Goal: Task Accomplishment & Management: Use online tool/utility

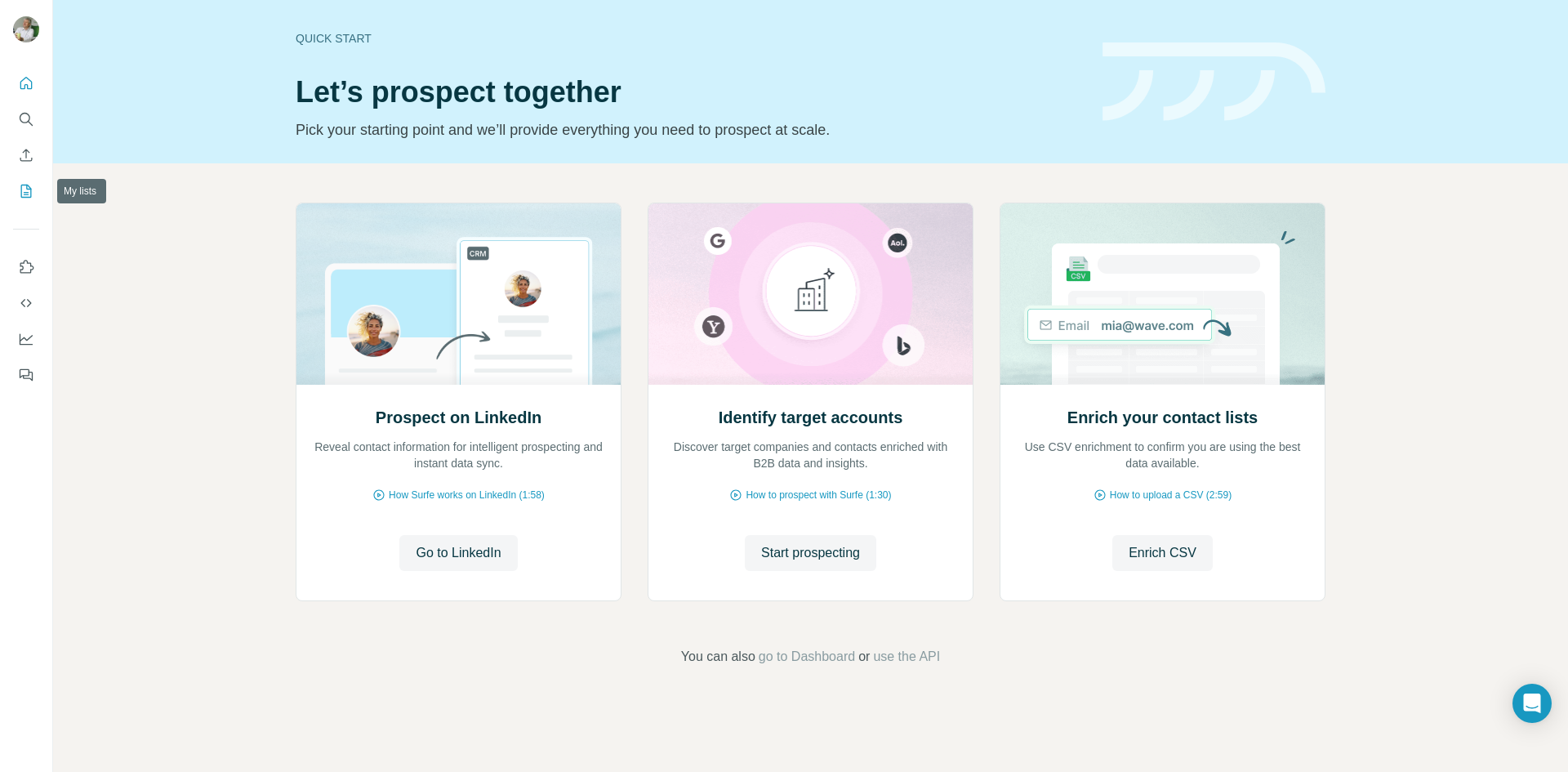
click at [25, 185] on icon "My lists" at bounding box center [27, 191] width 11 height 13
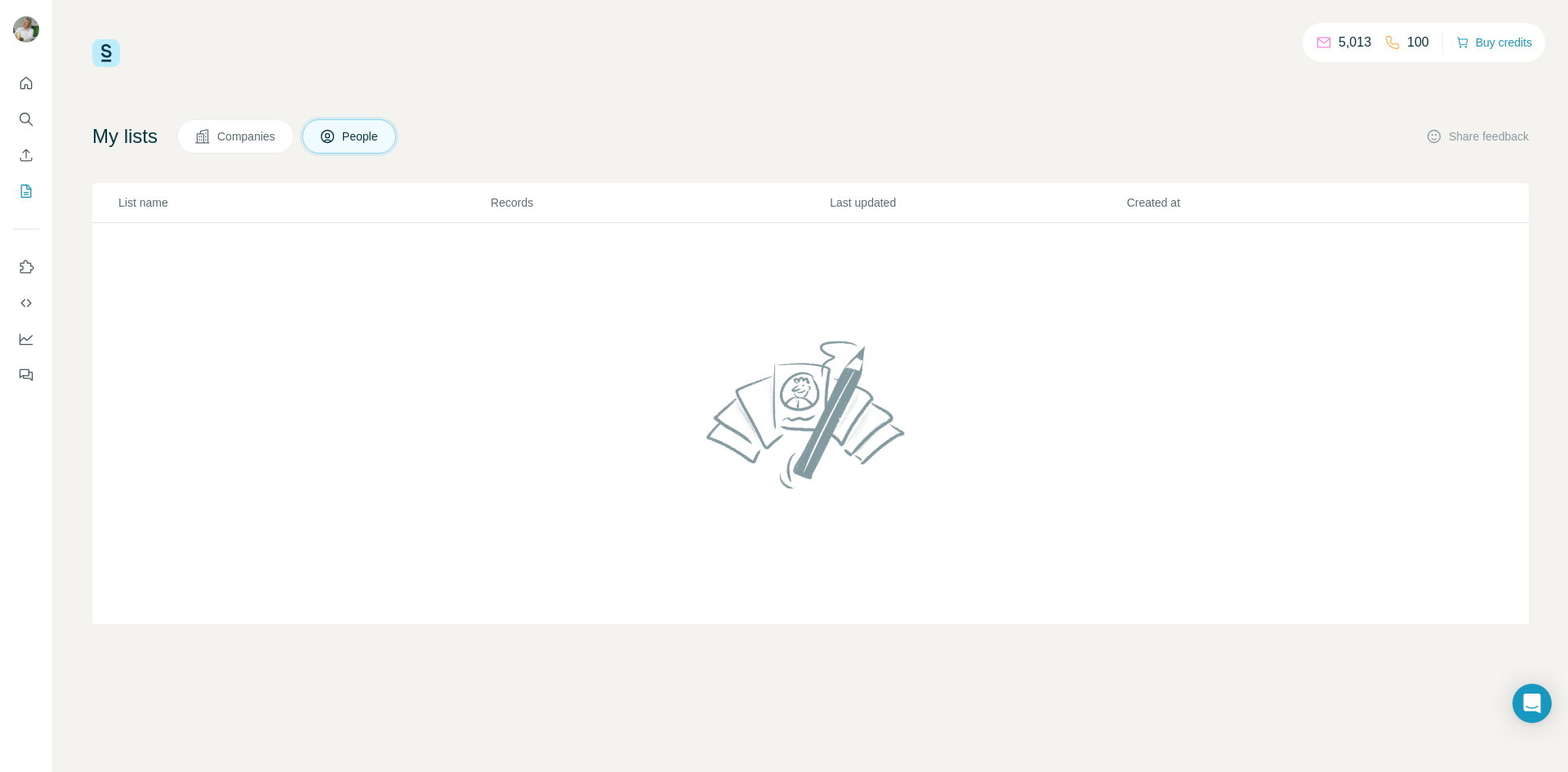
click at [237, 144] on button "Companies" at bounding box center [236, 136] width 117 height 34
click at [373, 134] on span "People" at bounding box center [361, 136] width 38 height 17
click at [26, 336] on icon "Dashboard" at bounding box center [27, 339] width 17 height 17
click at [35, 265] on button "Use Surfe on LinkedIn" at bounding box center [26, 267] width 26 height 29
click at [26, 76] on icon "Quick start" at bounding box center [27, 84] width 17 height 17
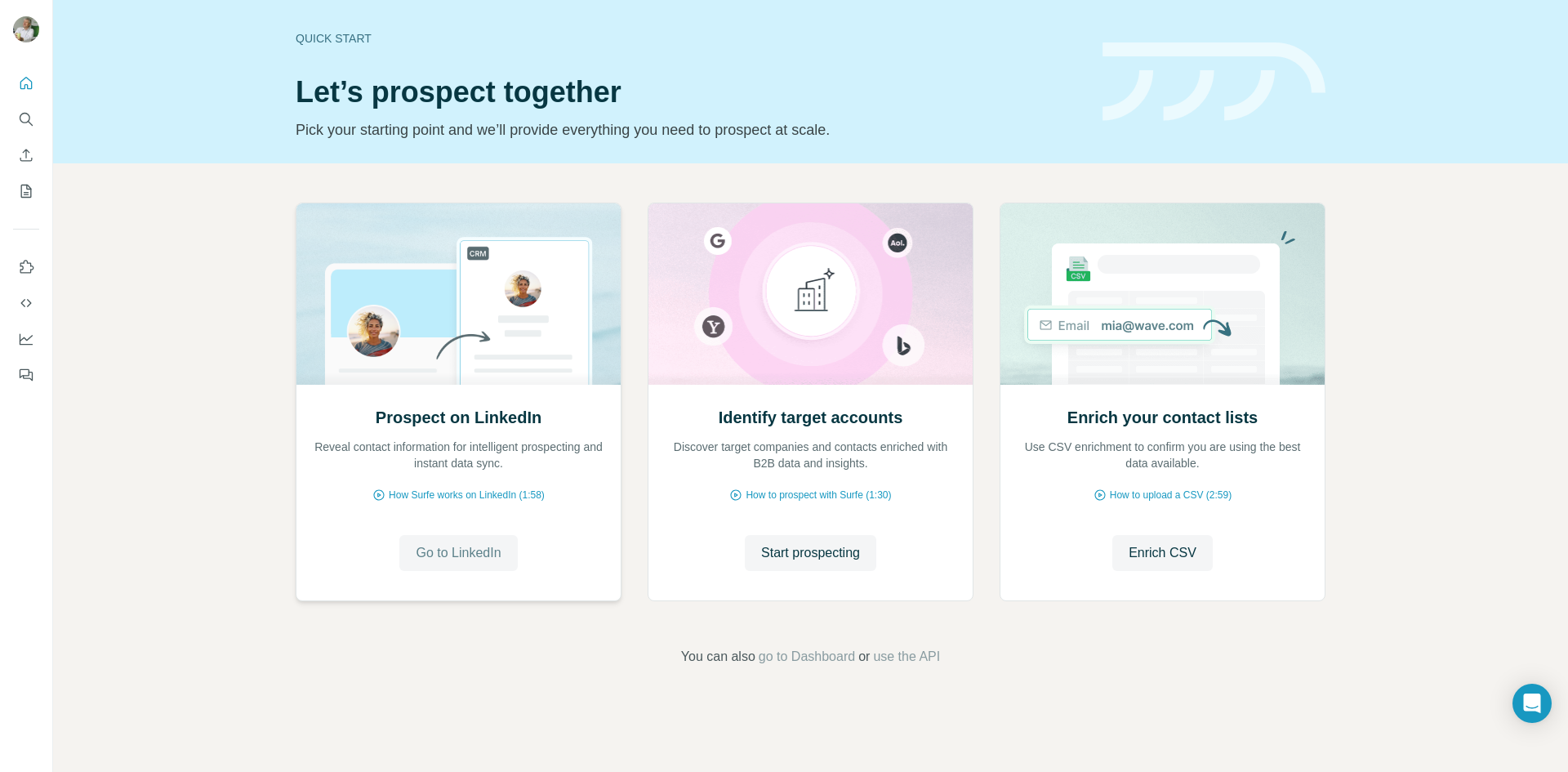
click at [455, 557] on span "Go to LinkedIn" at bounding box center [458, 552] width 85 height 19
click at [845, 561] on span "Start prospecting" at bounding box center [810, 552] width 98 height 19
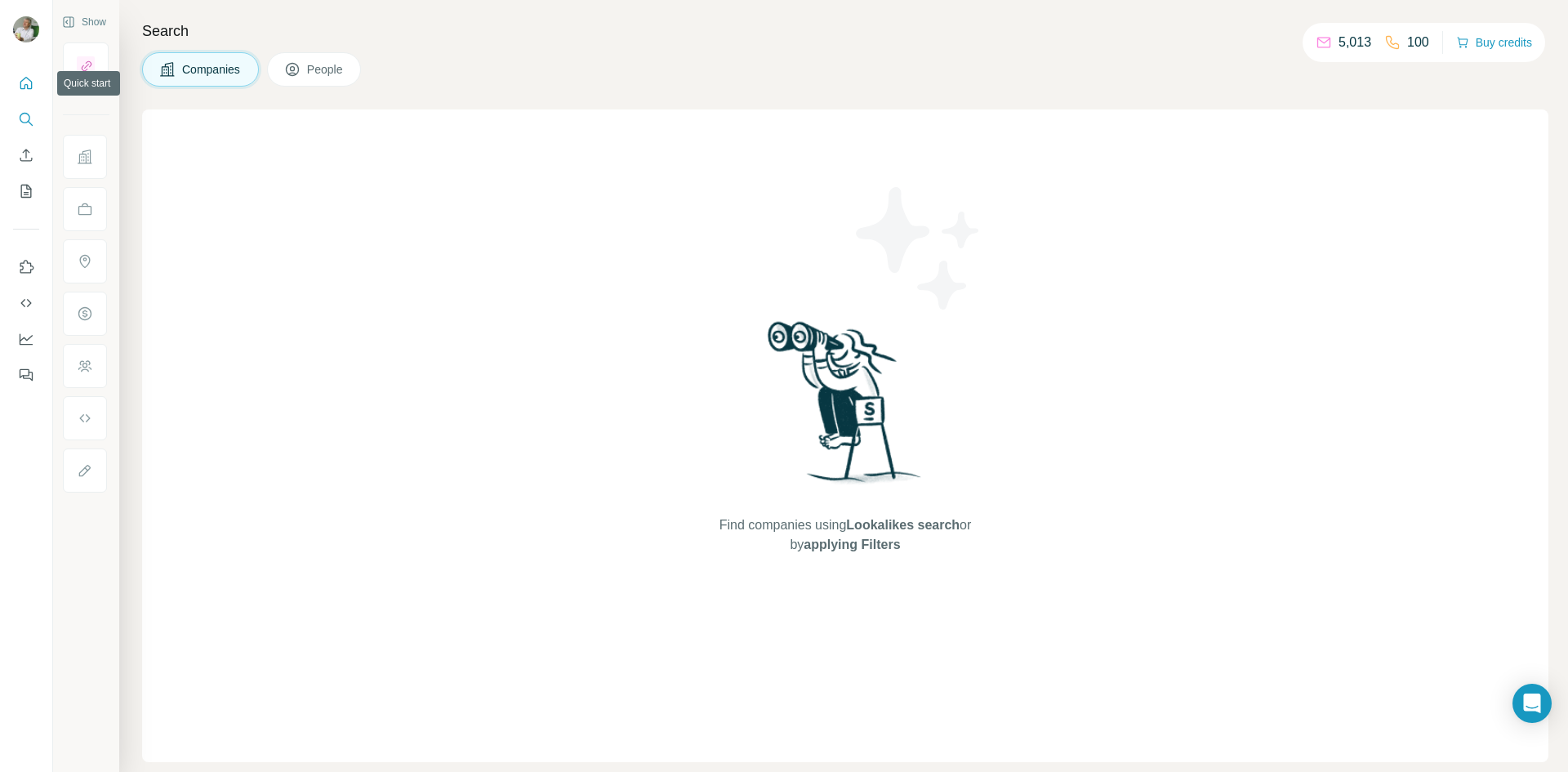
click at [26, 87] on icon "Quick start" at bounding box center [26, 82] width 12 height 12
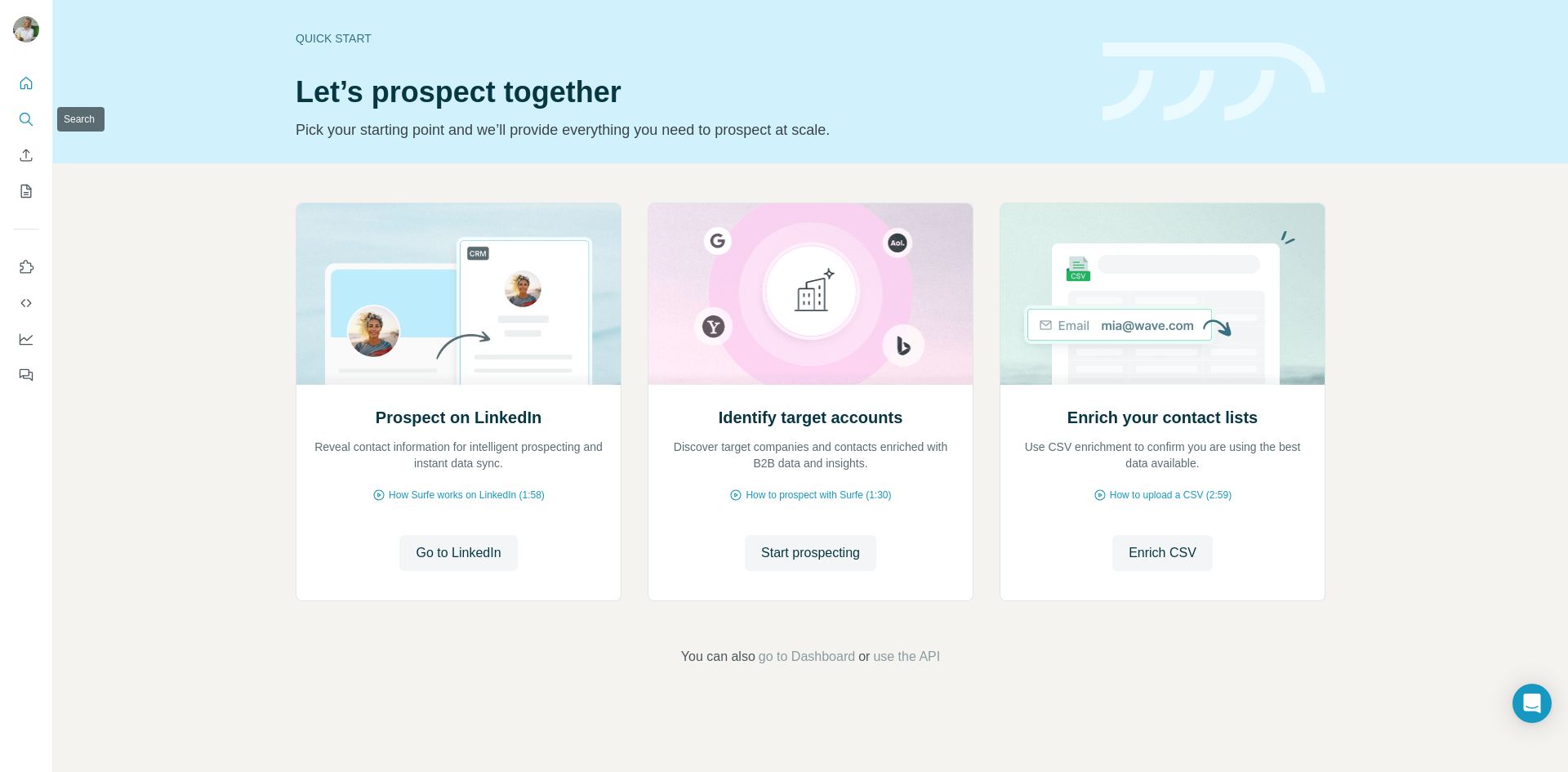
click at [17, 120] on button "Search" at bounding box center [26, 120] width 26 height 29
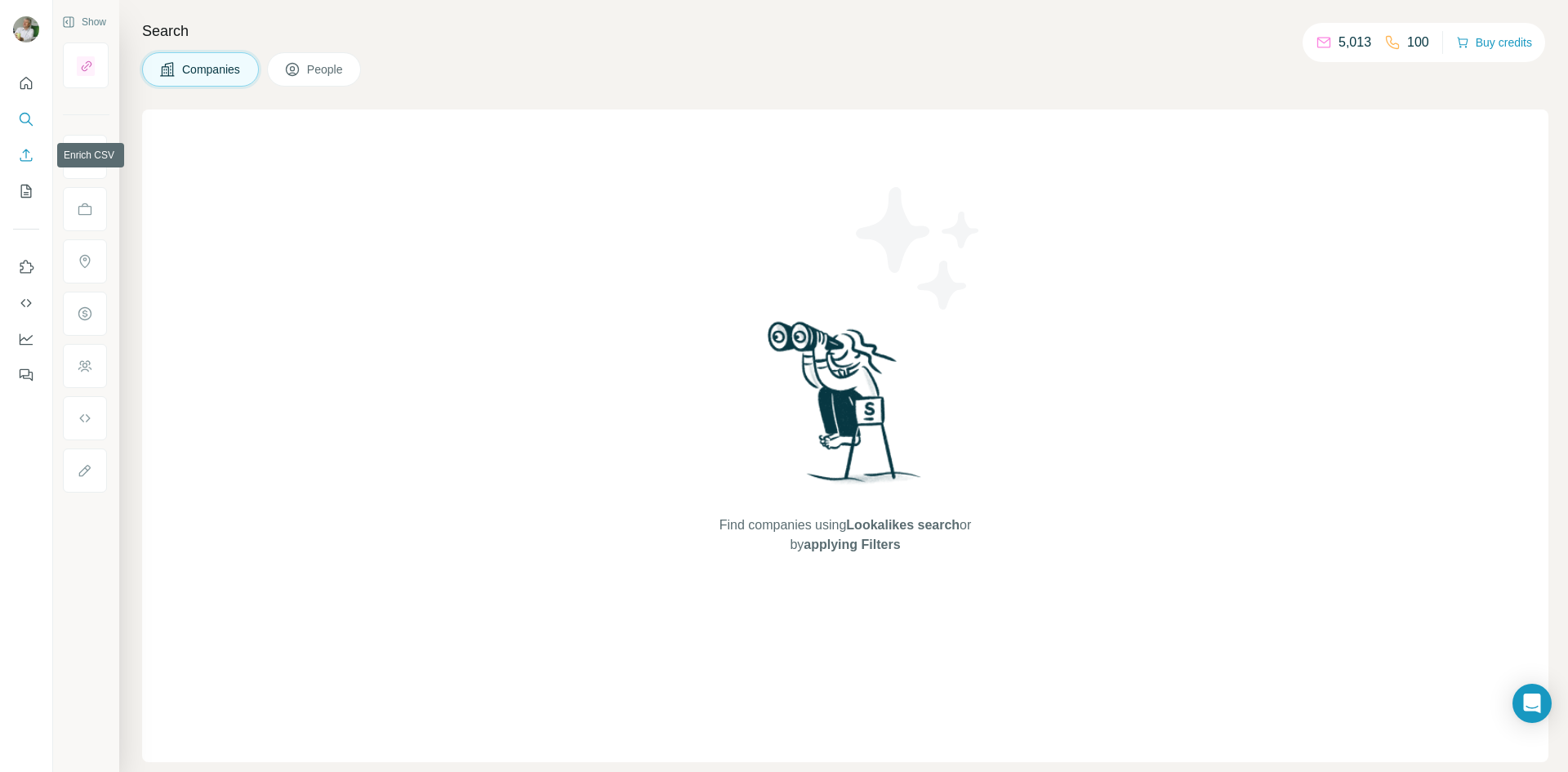
click at [24, 154] on icon "Enrich CSV" at bounding box center [27, 156] width 17 height 17
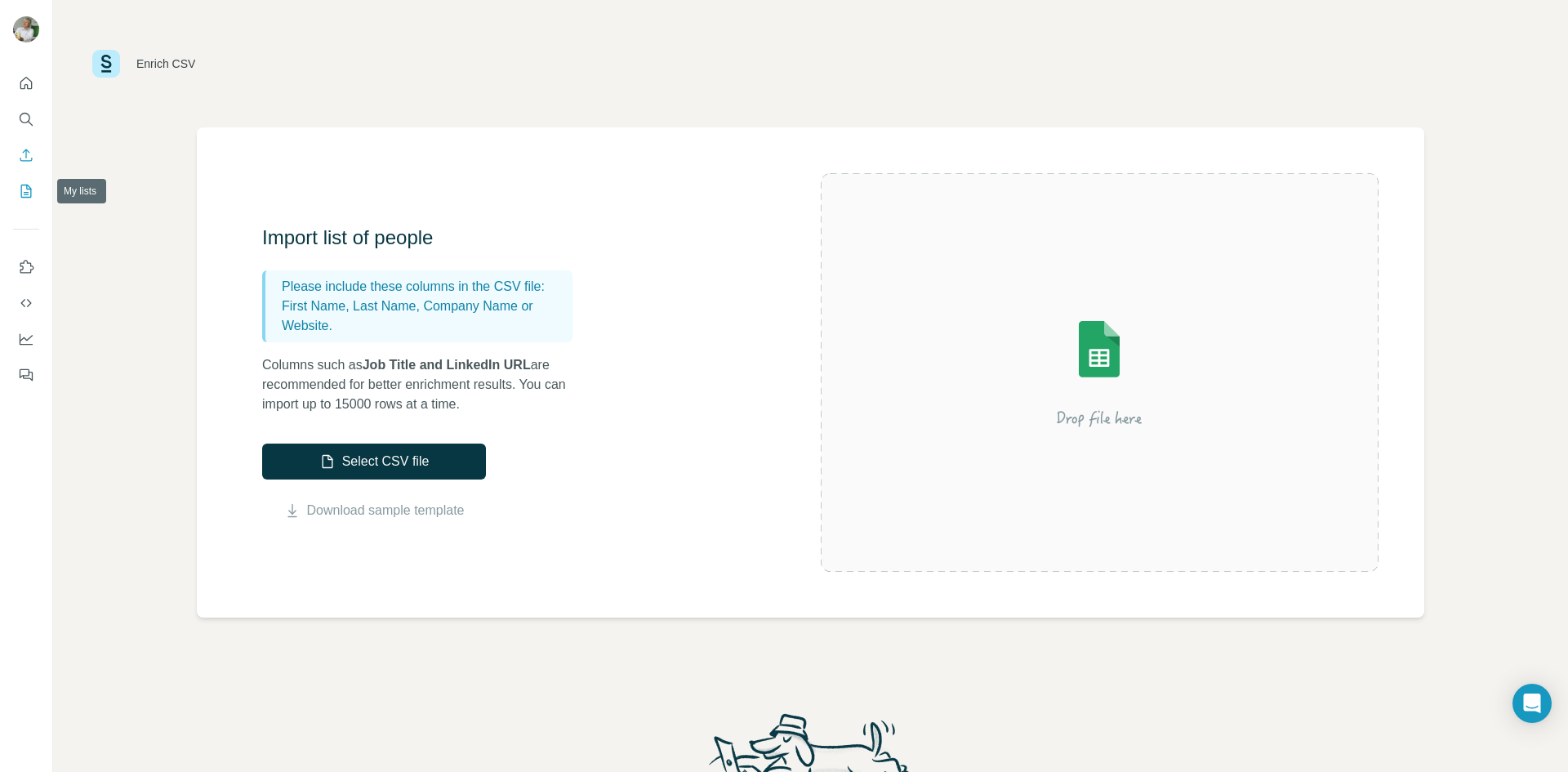
click at [23, 187] on icon "My lists" at bounding box center [27, 191] width 17 height 17
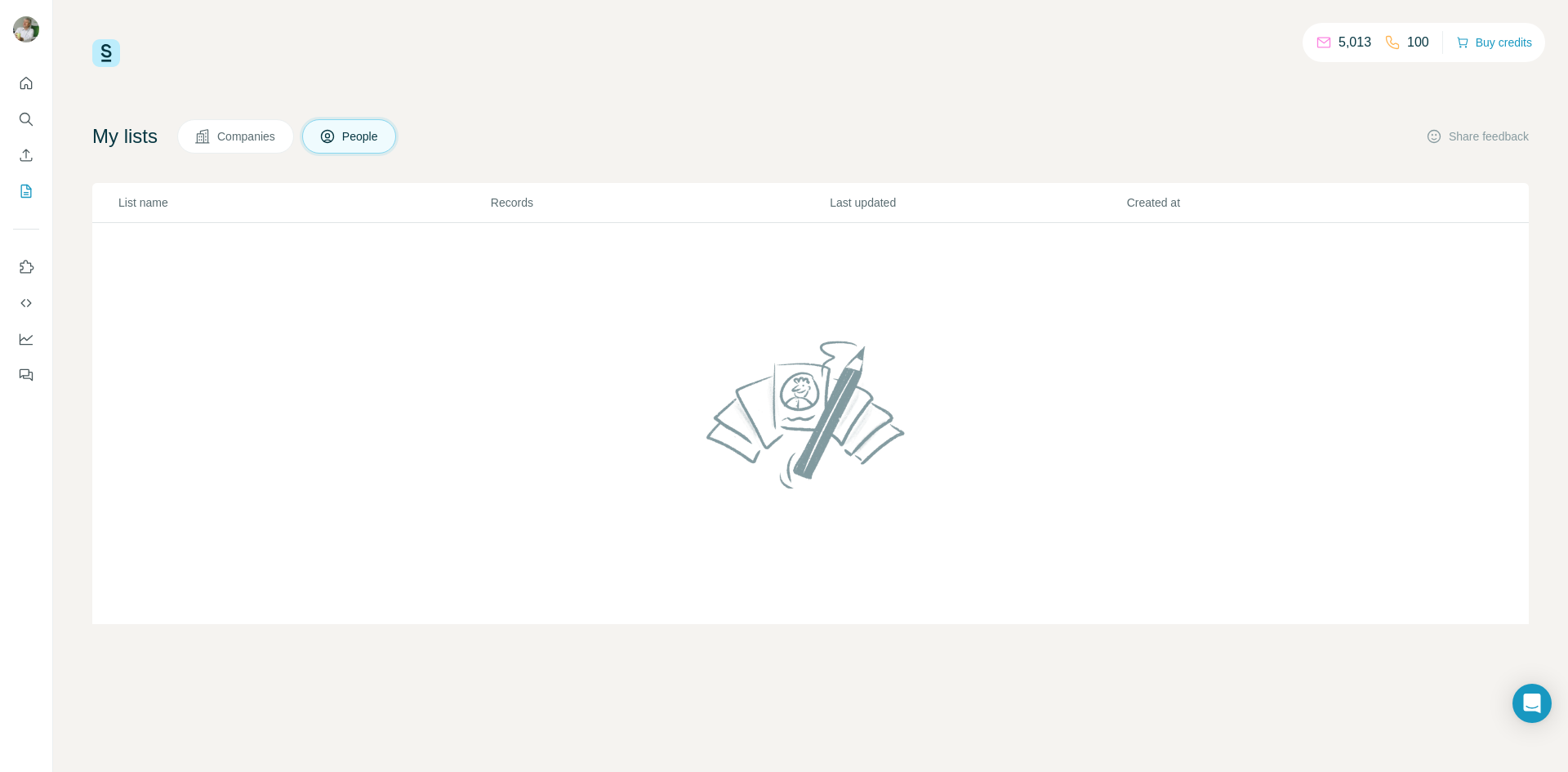
click at [1418, 49] on p "100" at bounding box center [1418, 42] width 22 height 19
click at [1348, 40] on p "5,013" at bounding box center [1355, 42] width 33 height 19
click at [1471, 137] on button "Share feedback" at bounding box center [1478, 136] width 103 height 17
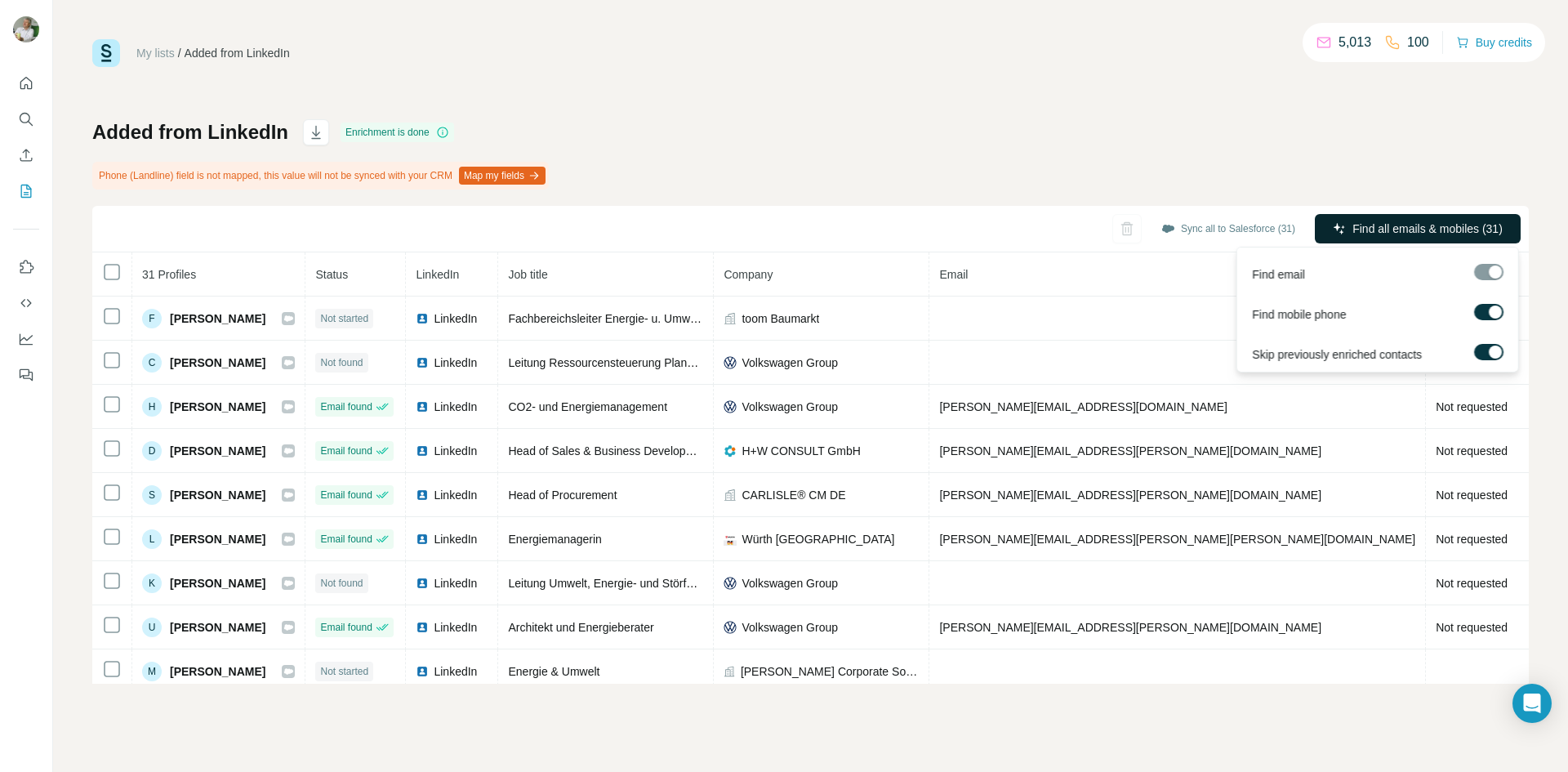
click at [1418, 229] on span "Find all emails & mobiles (31)" at bounding box center [1427, 229] width 150 height 17
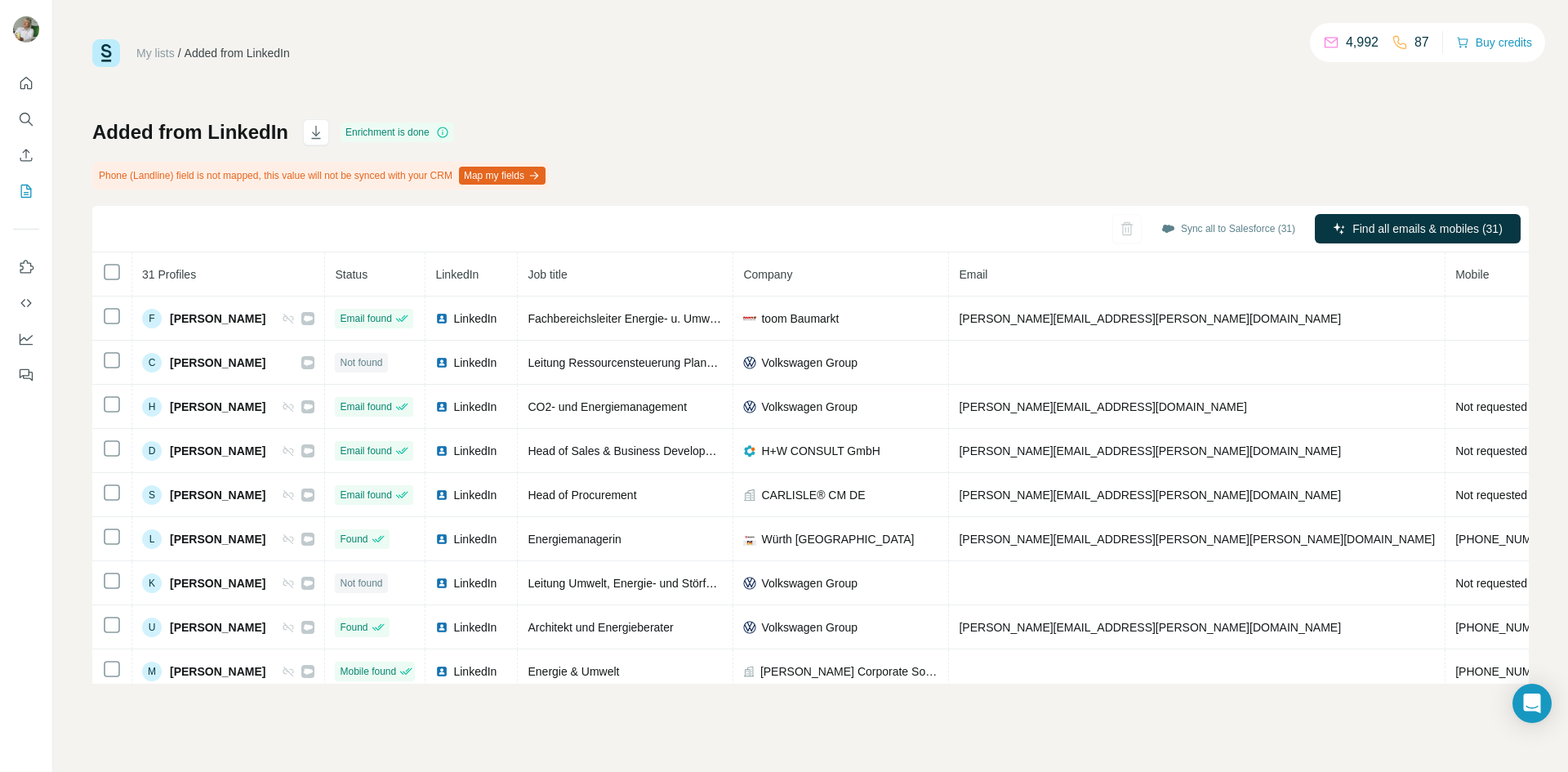
click at [541, 169] on button "Map my fields" at bounding box center [502, 176] width 86 height 18
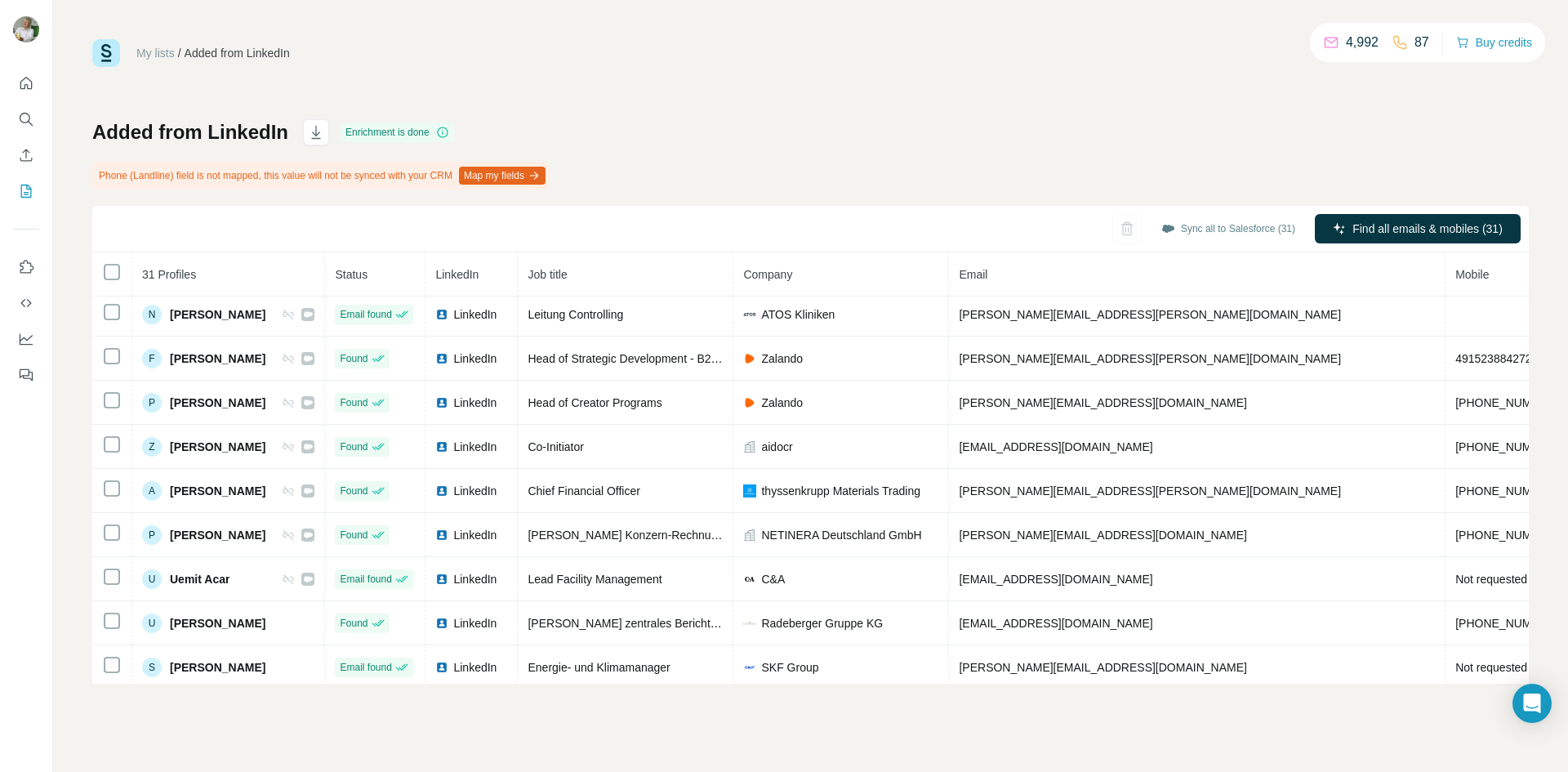
scroll to position [417, 0]
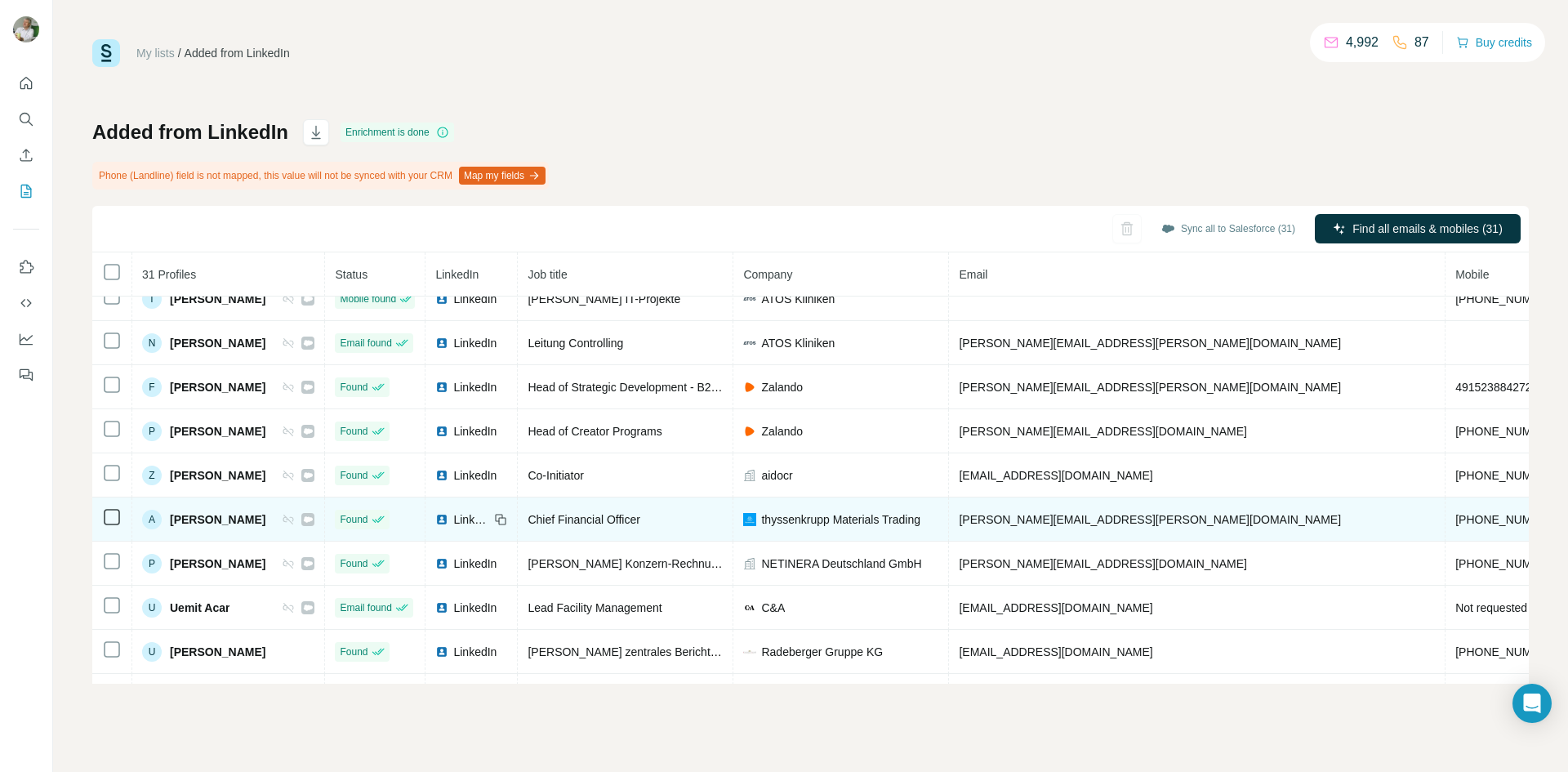
click at [1456, 522] on span "[PHONE_NUMBER]" at bounding box center [1507, 519] width 103 height 13
click at [1446, 520] on td "[PHONE_NUMBER]" at bounding box center [1507, 520] width 123 height 44
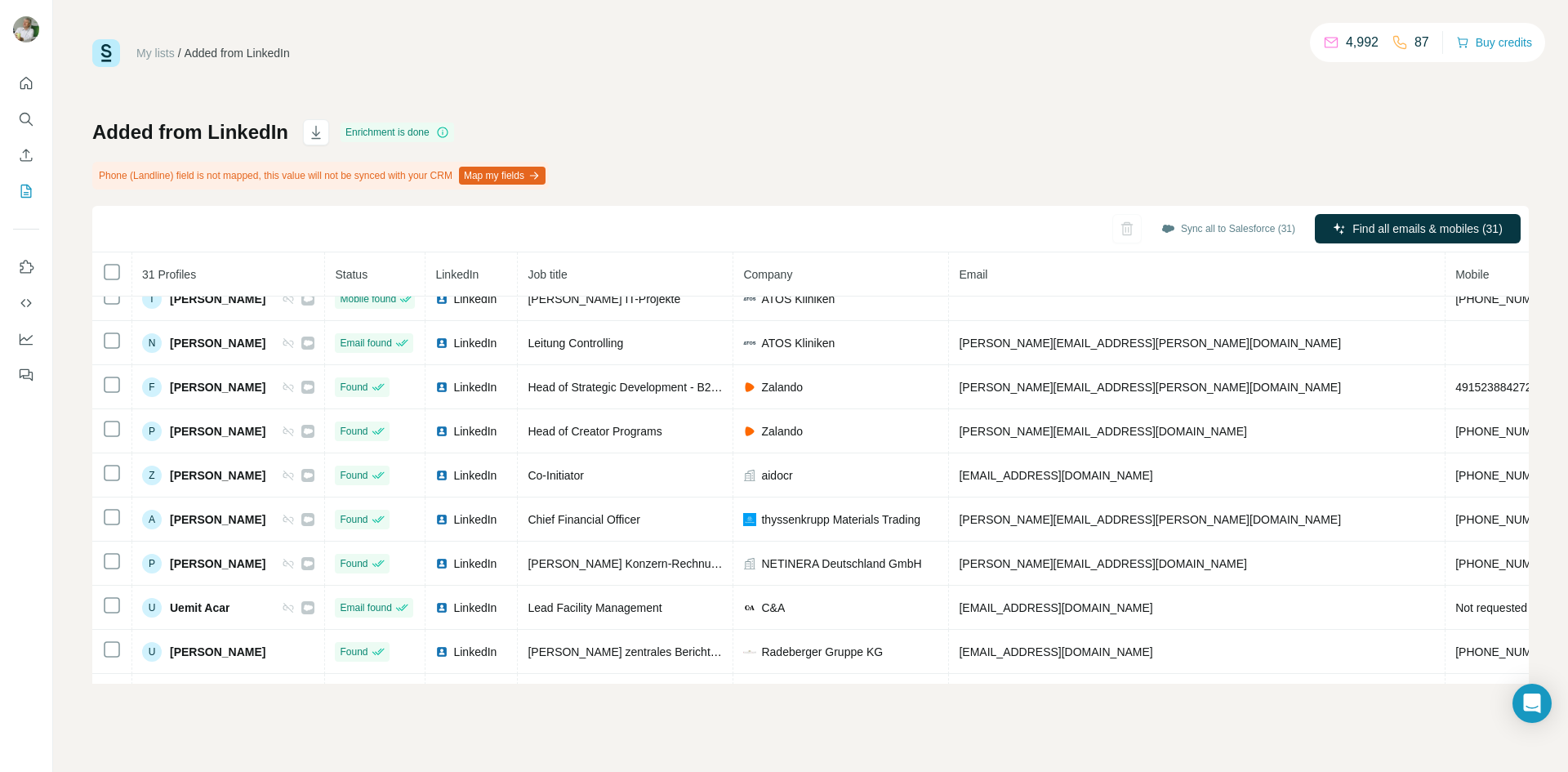
click at [520, 175] on button "Map my fields" at bounding box center [502, 176] width 86 height 18
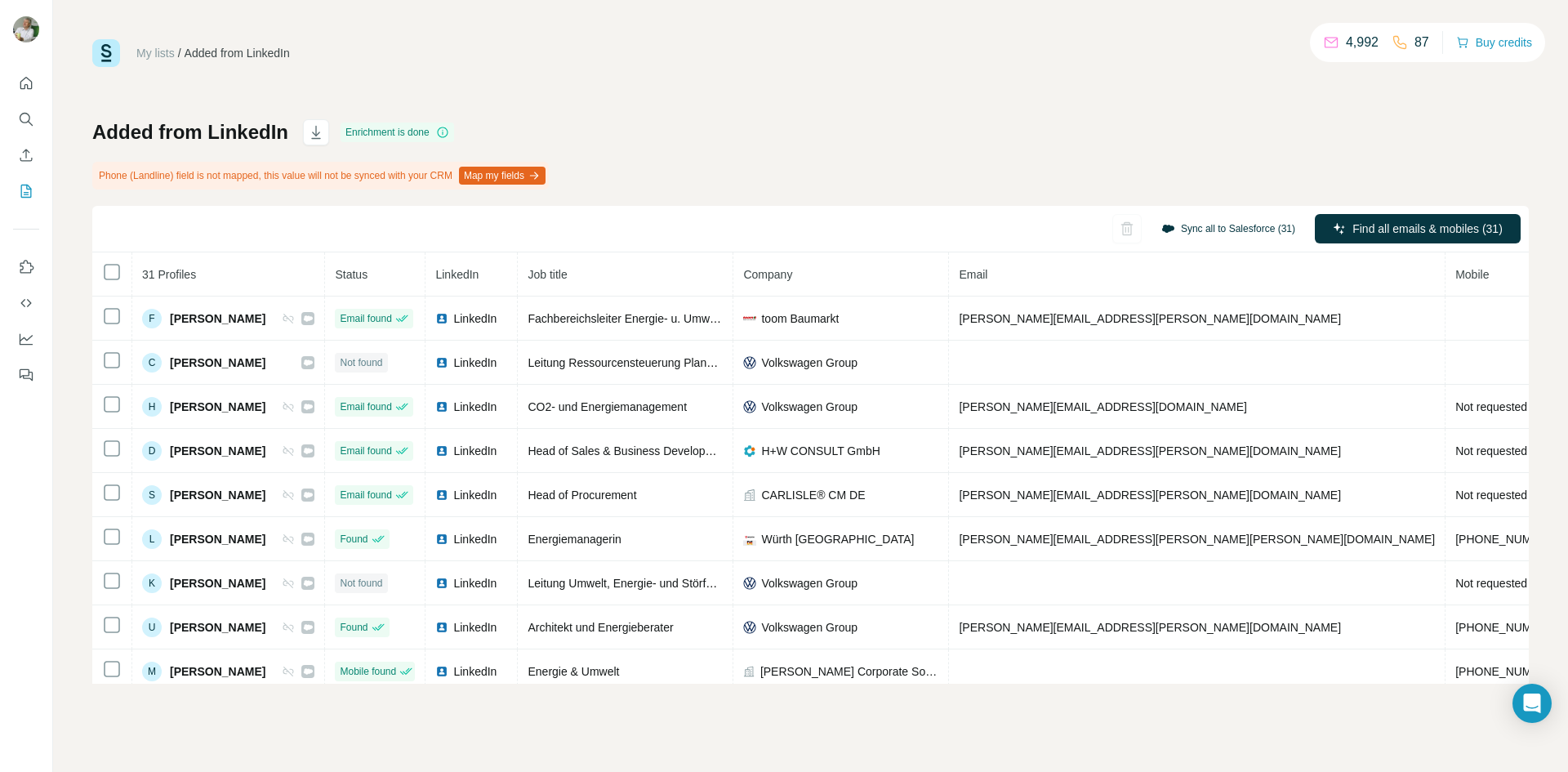
click at [1210, 230] on button "Sync all to Salesforce (31)" at bounding box center [1228, 228] width 156 height 25
click at [1218, 142] on div "Added from LinkedIn Enrichment is done Phone (Landline) field is not mapped, th…" at bounding box center [810, 401] width 1436 height 564
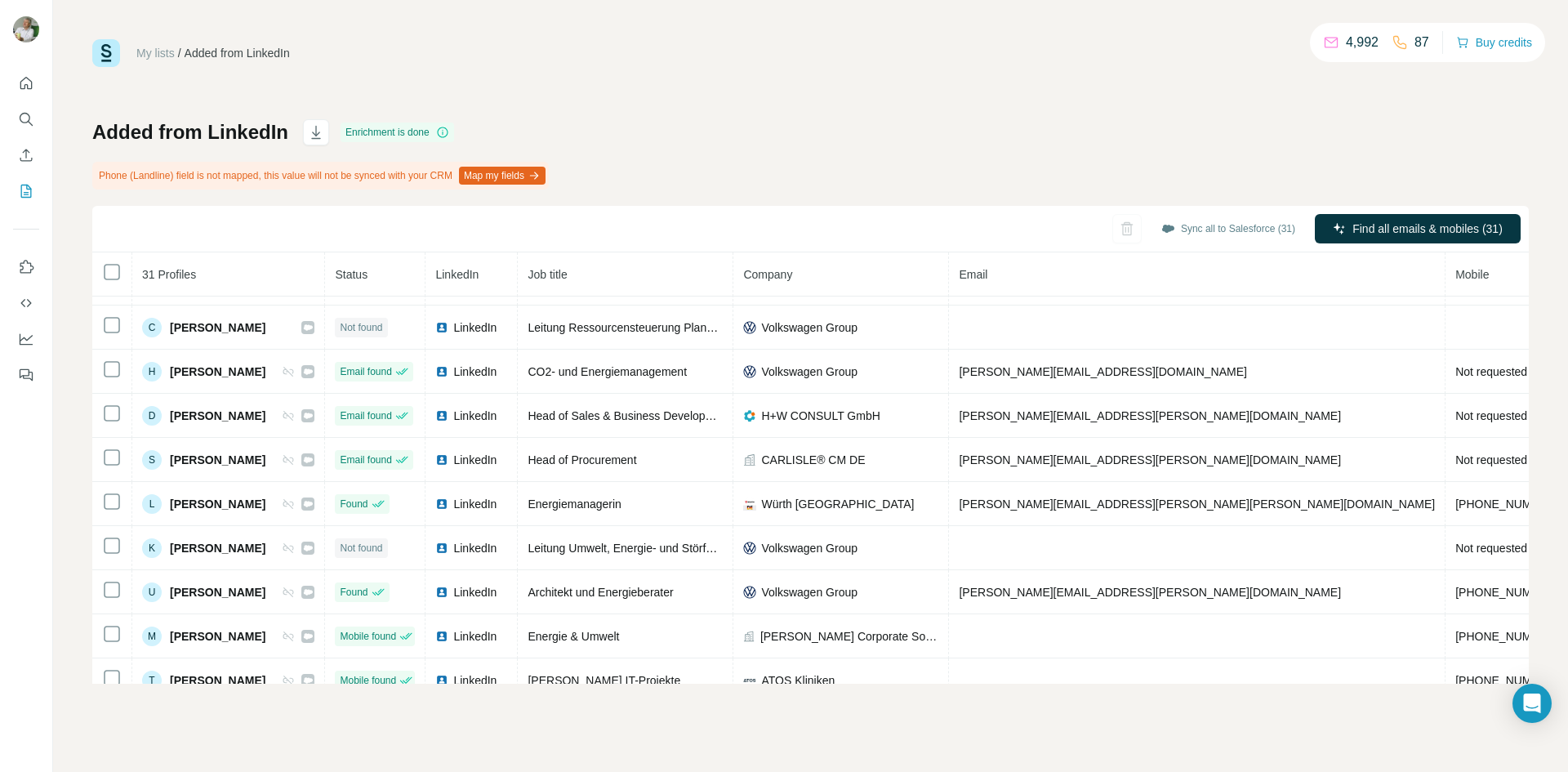
scroll to position [54, 0]
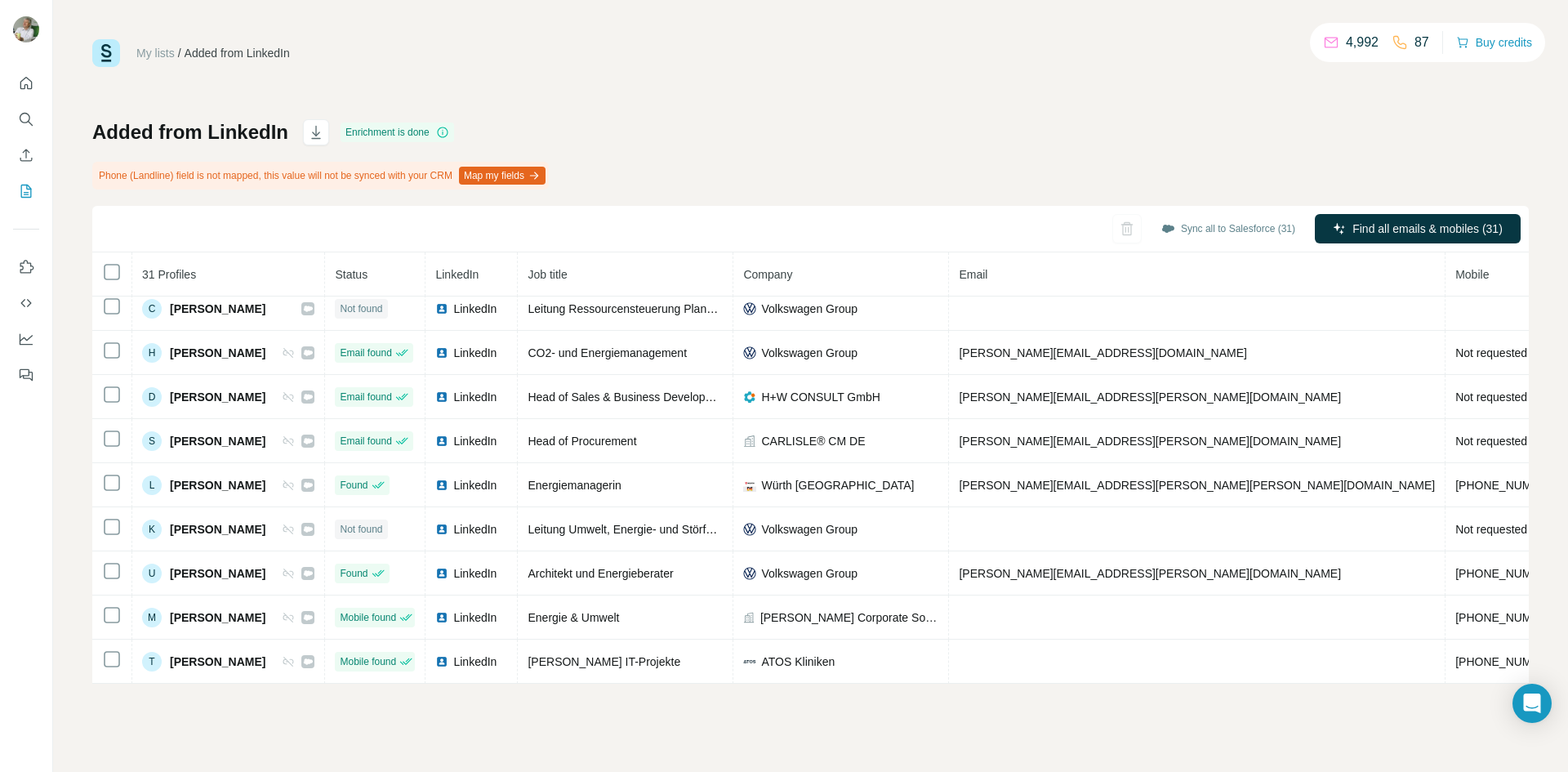
click at [541, 178] on icon "button" at bounding box center [534, 176] width 13 height 13
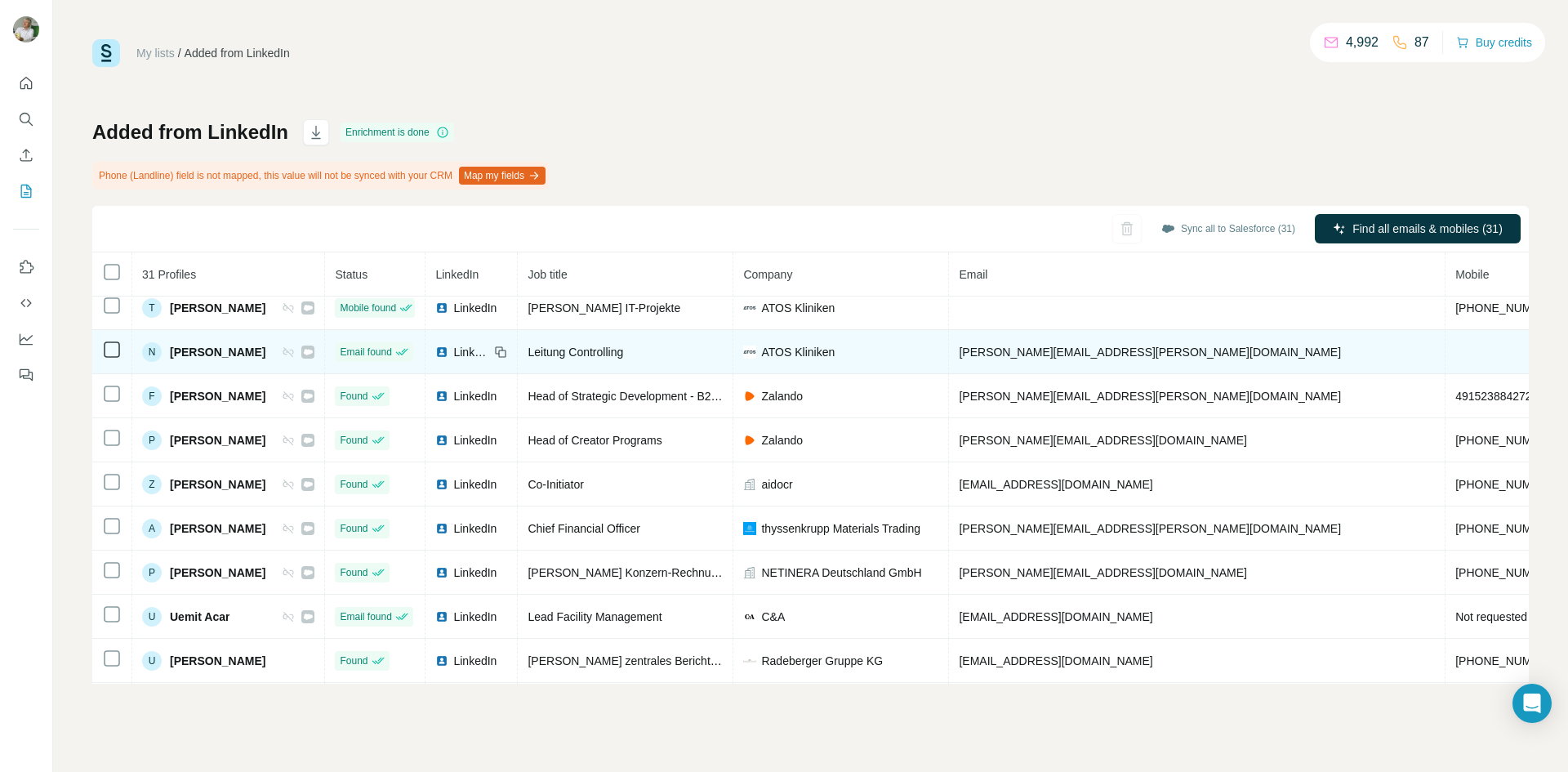
scroll to position [409, 0]
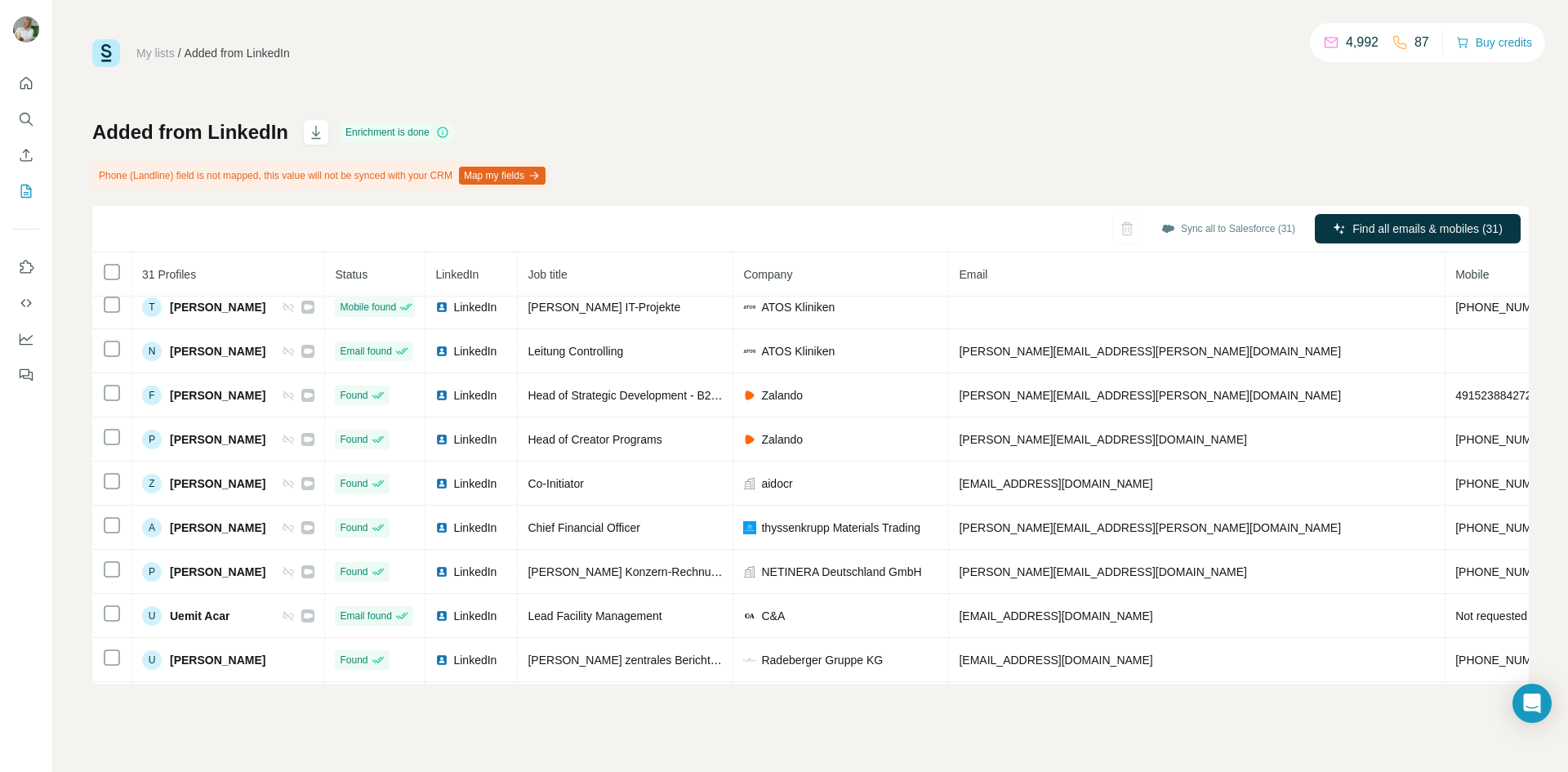
click at [525, 177] on button "Map my fields" at bounding box center [502, 176] width 86 height 18
click at [1446, 277] on th "Mobile" at bounding box center [1507, 274] width 123 height 44
click at [1456, 272] on span "Mobile" at bounding box center [1472, 274] width 33 height 13
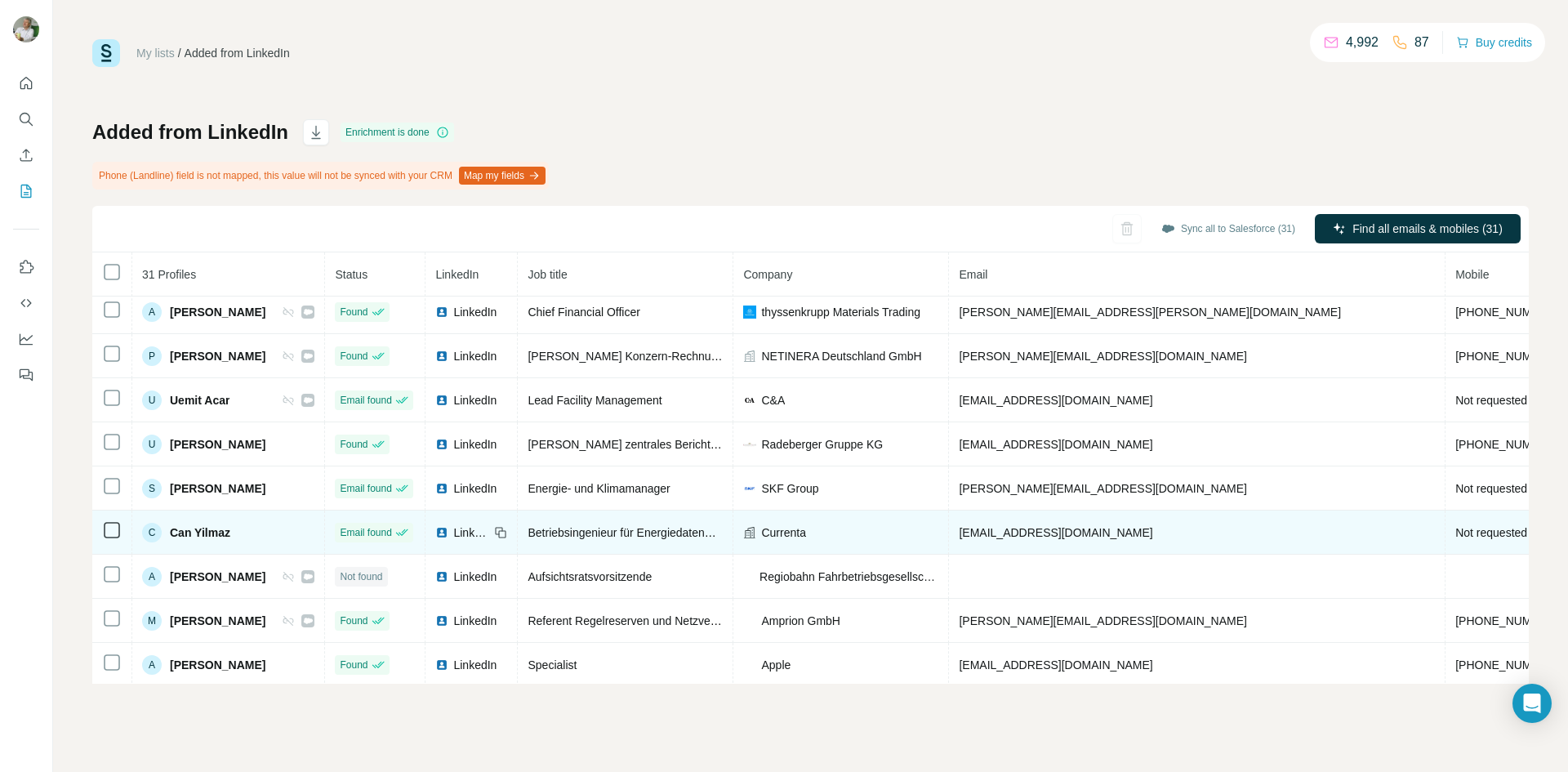
scroll to position [653, 0]
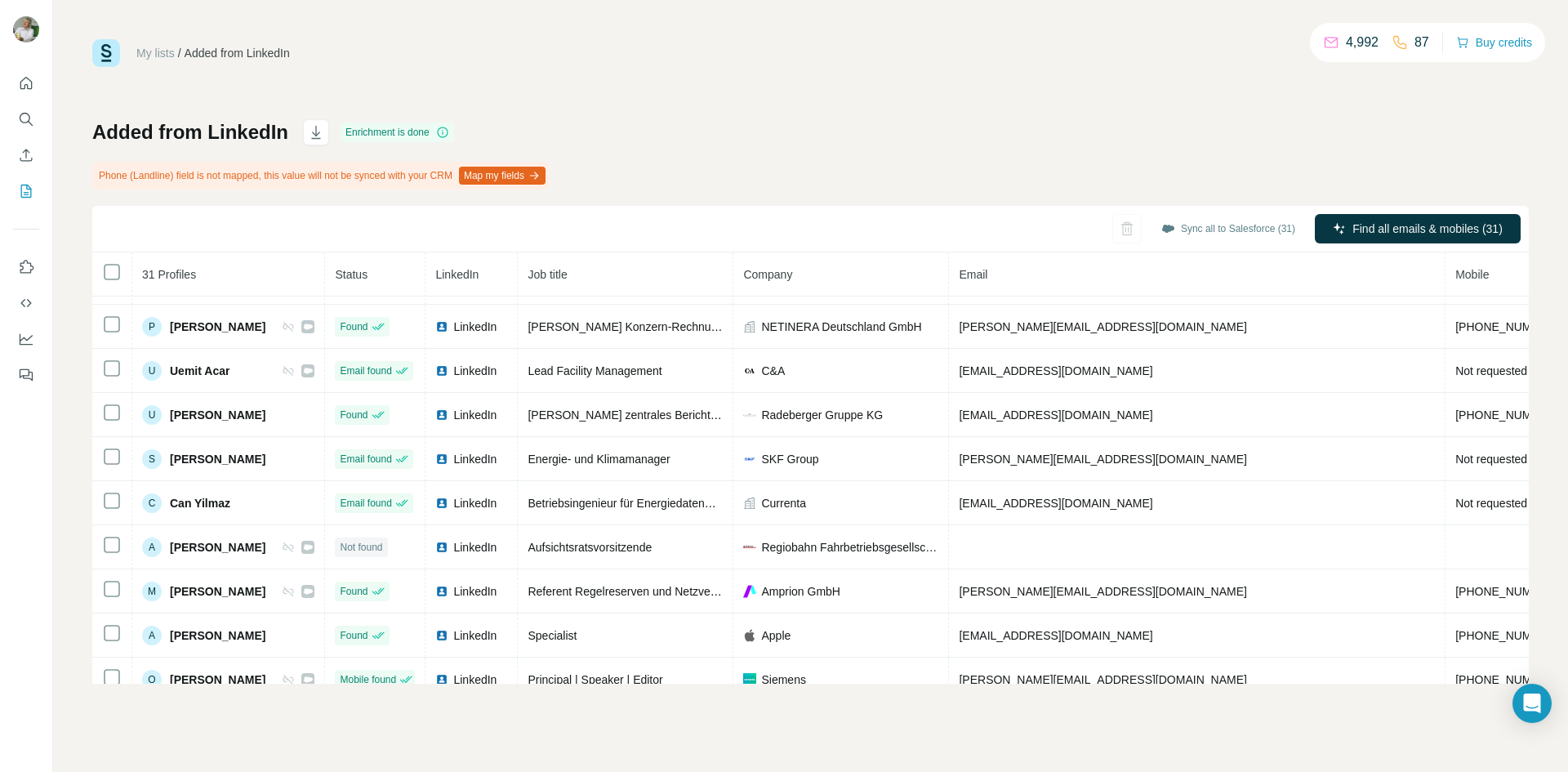
click at [527, 171] on button "Map my fields" at bounding box center [502, 176] width 86 height 18
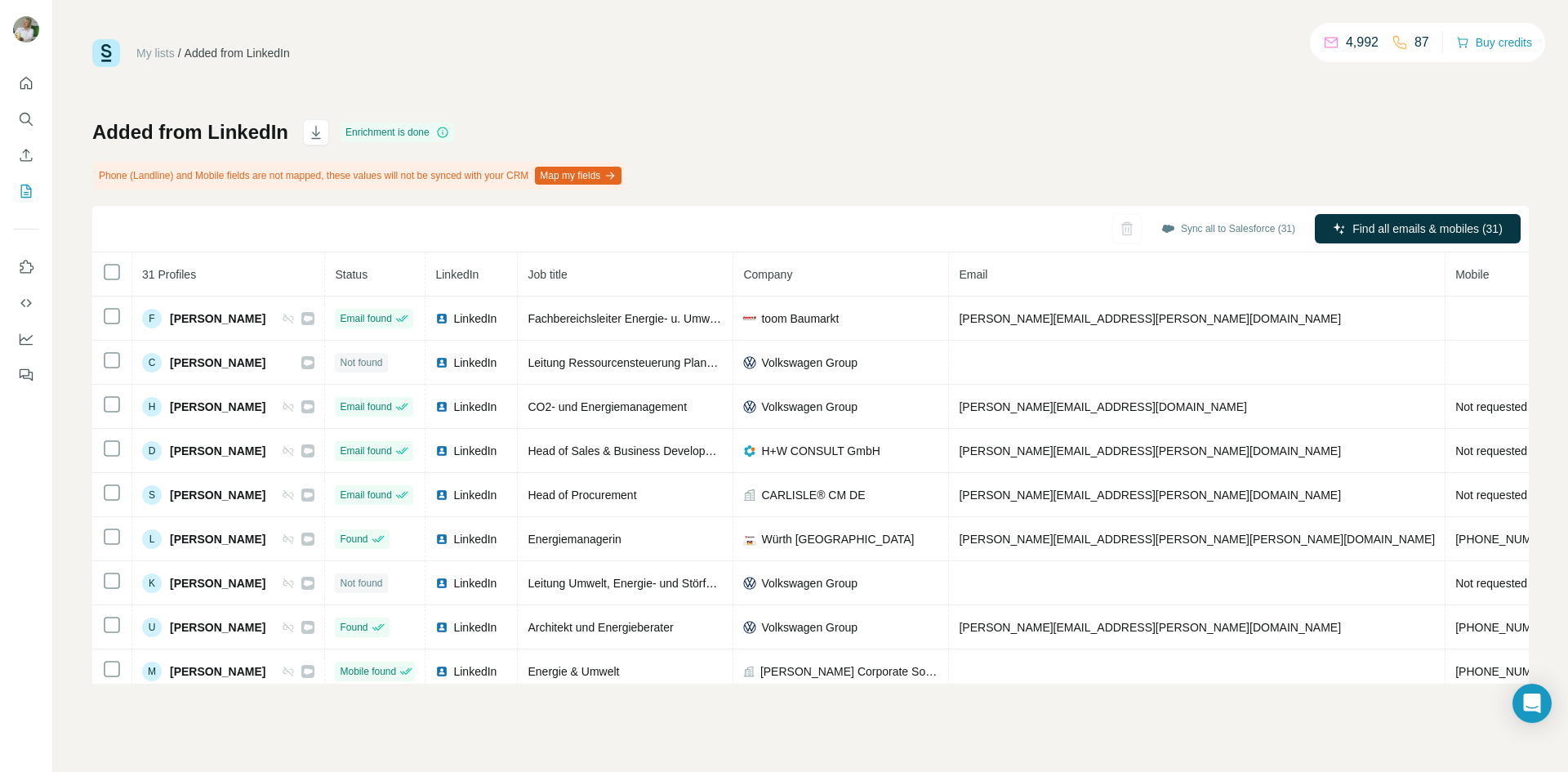
click at [621, 175] on button "Map my fields" at bounding box center [578, 176] width 86 height 18
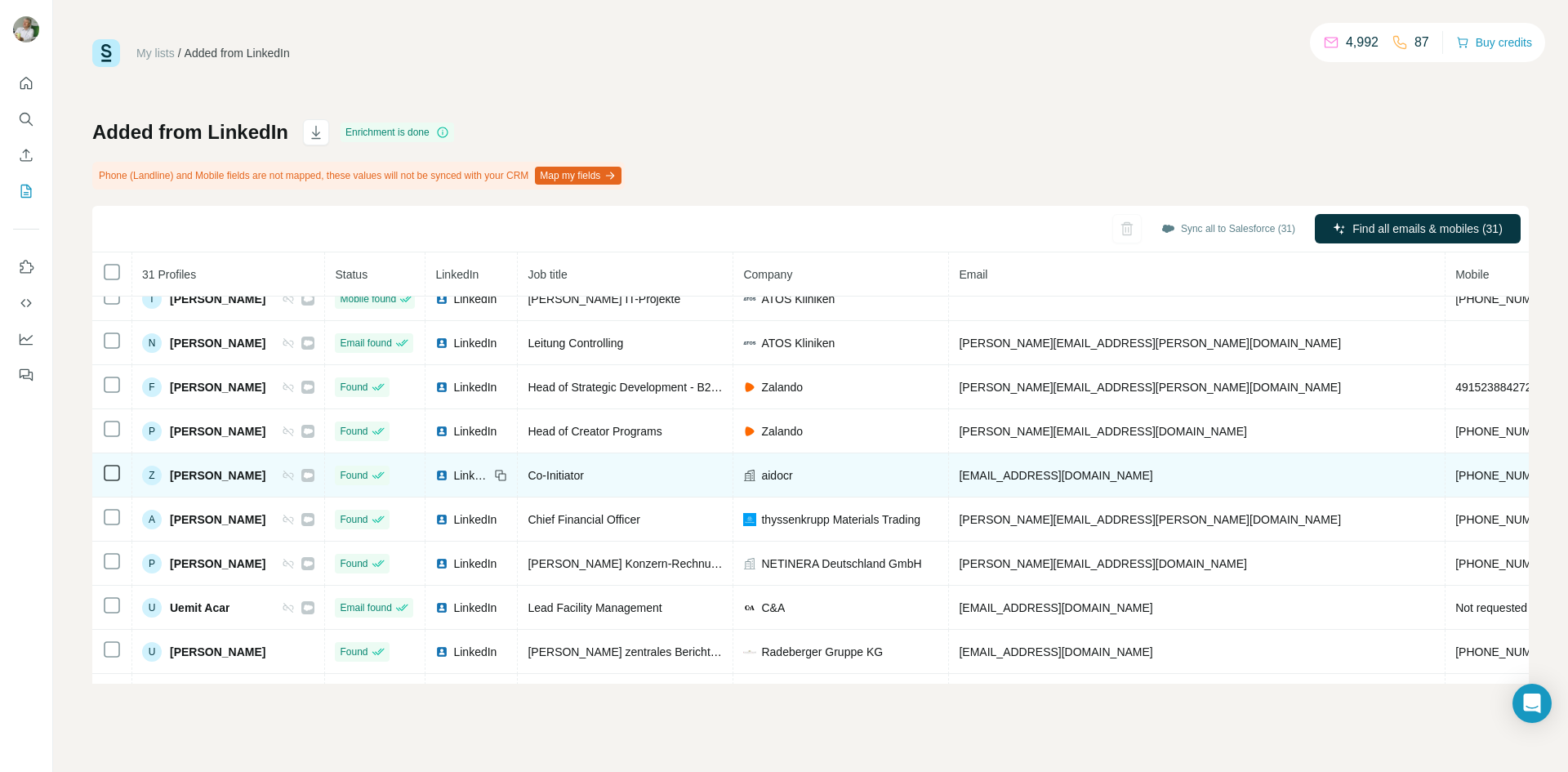
scroll to position [90, 0]
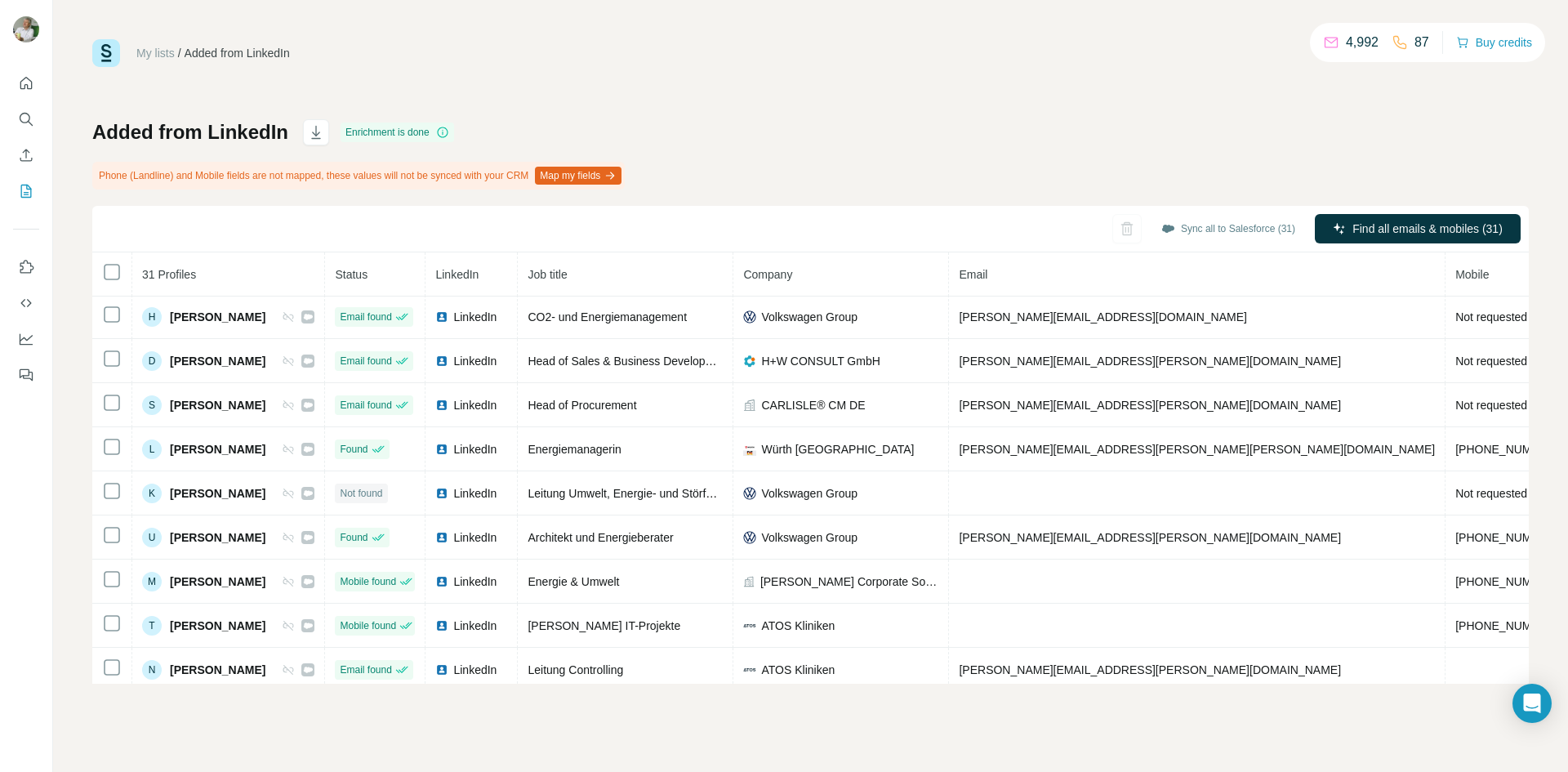
click at [1446, 272] on th "Mobile" at bounding box center [1507, 274] width 123 height 44
click at [1239, 206] on div "Sync all to Salesforce (31) Find all emails & mobiles (31)" at bounding box center [810, 229] width 1436 height 47
click at [1078, 115] on div "My lists / Added from LinkedIn 4,992 87 Buy credits Added from LinkedIn Enrichm…" at bounding box center [810, 362] width 1436 height 644
click at [299, 131] on div "Added from LinkedIn Enrichment is done" at bounding box center [272, 133] width 362 height 26
click at [310, 131] on icon "button" at bounding box center [317, 133] width 17 height 17
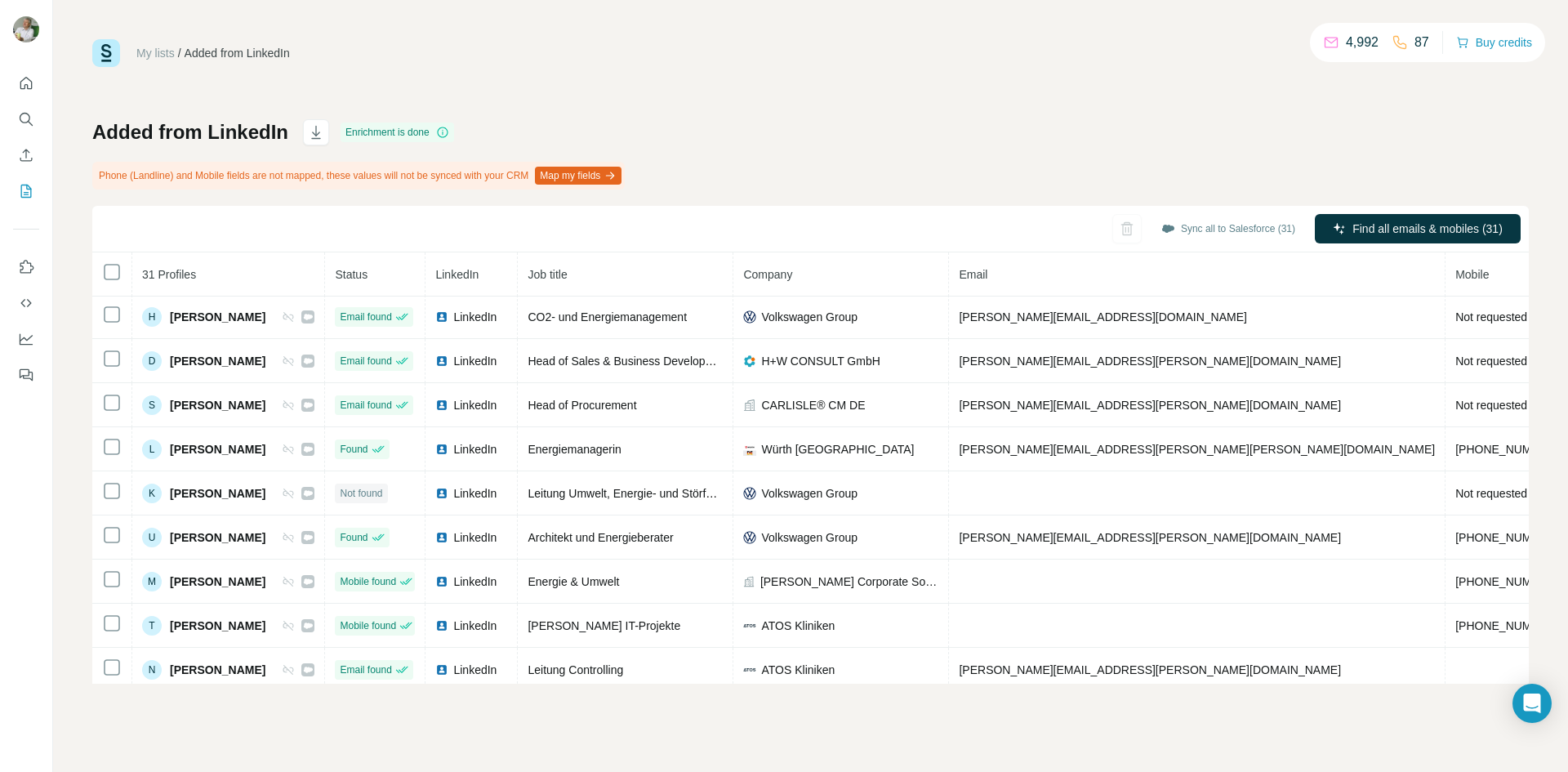
click at [679, 220] on div "Sync all to Salesforce (31) Find all emails & mobiles (31)" at bounding box center [810, 229] width 1436 height 47
drag, startPoint x: 1210, startPoint y: 85, endPoint x: 1209, endPoint y: 45, distance: 40.0
click at [1210, 85] on div "My lists / Added from LinkedIn 4,992 87 Buy credits Added from LinkedIn Enrichm…" at bounding box center [810, 362] width 1436 height 644
click at [591, 80] on div "My lists / Added from LinkedIn 4,992 87 Buy credits Added from LinkedIn Enrichm…" at bounding box center [810, 362] width 1436 height 644
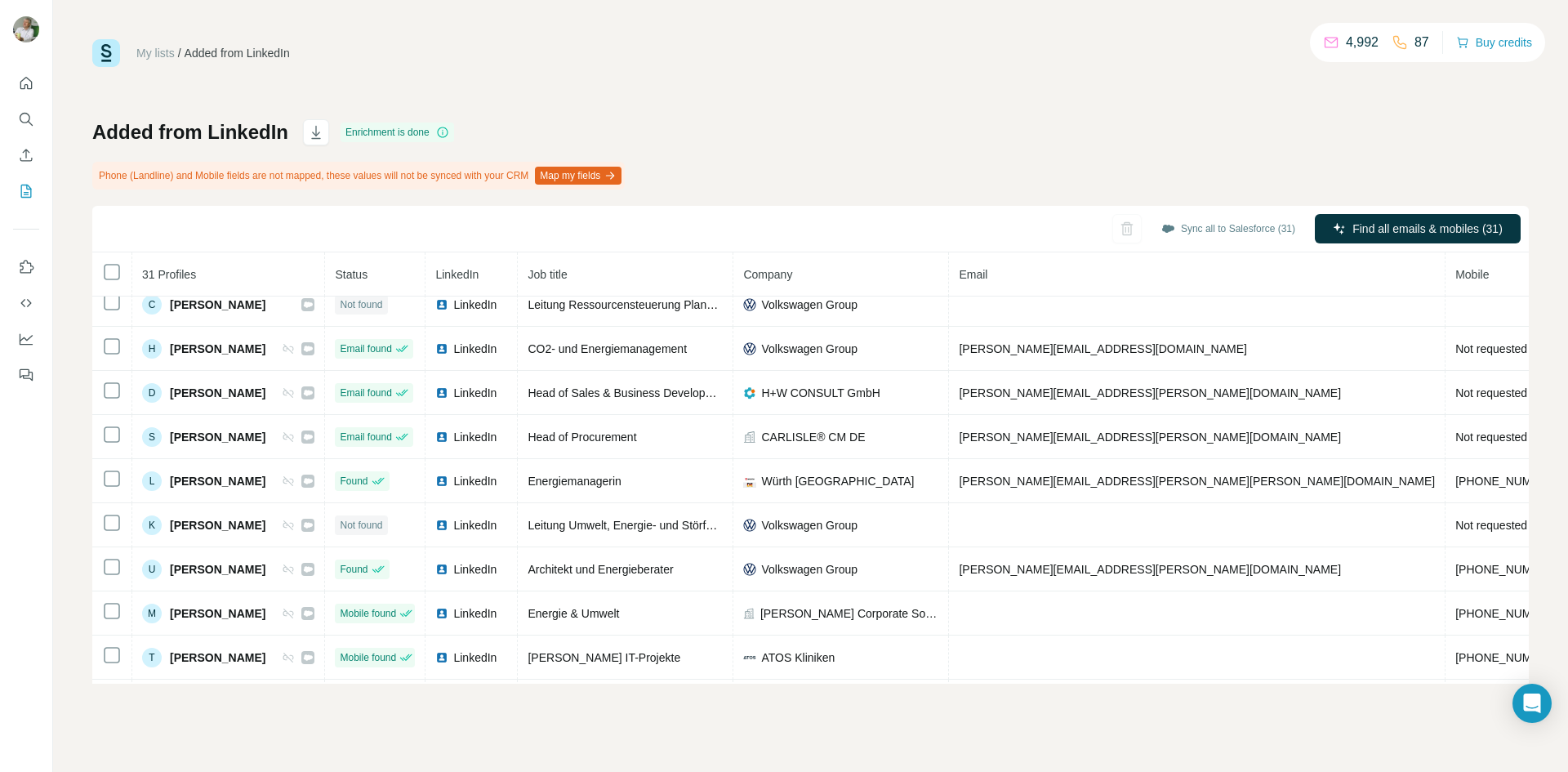
scroll to position [0, 0]
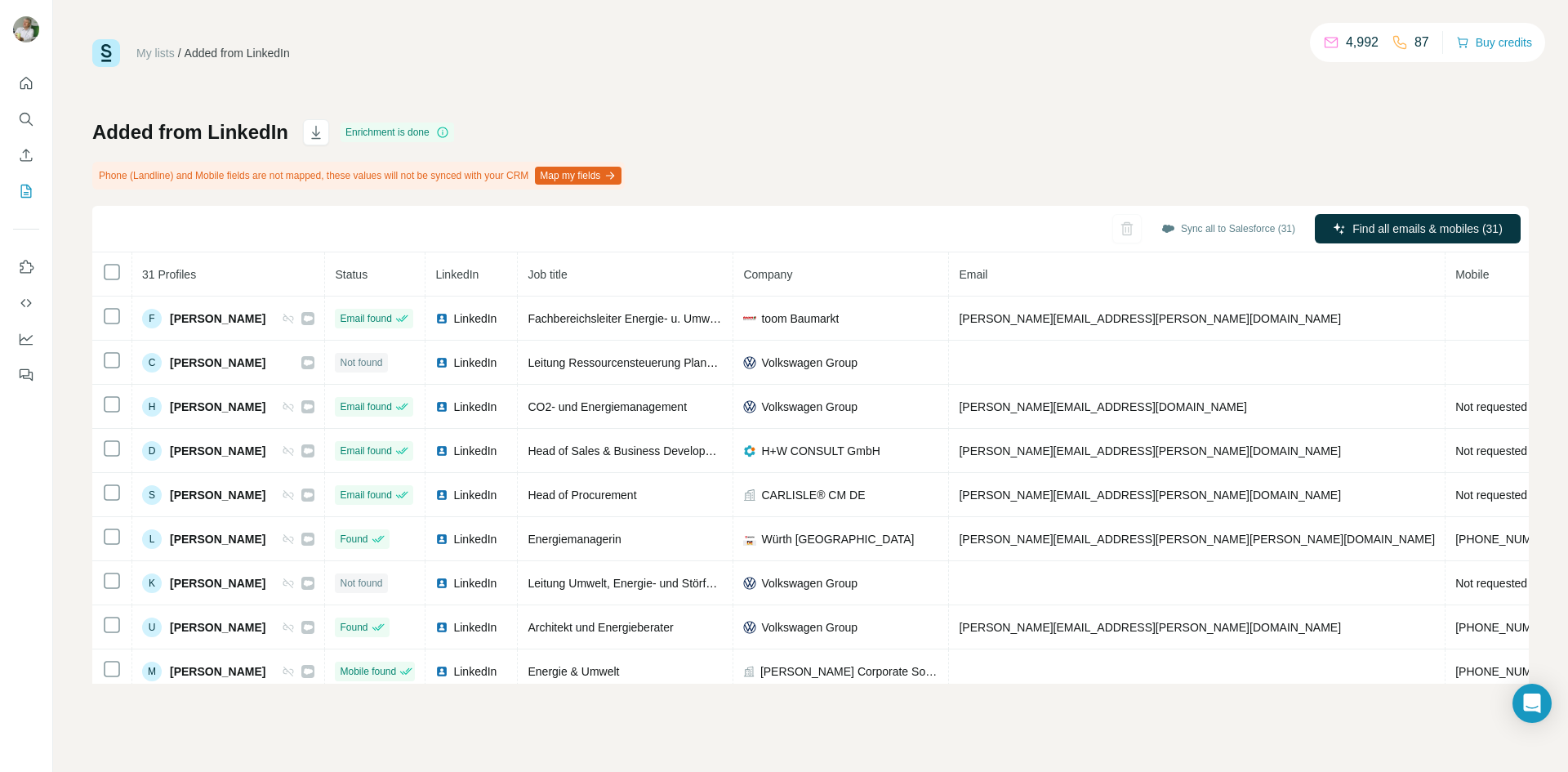
click at [695, 54] on div "My lists / Added from LinkedIn 4,992 87 Buy credits" at bounding box center [810, 53] width 1436 height 28
click at [183, 164] on div "Phone (Landline) and Mobile fields are not mapped, these values will not be syn…" at bounding box center [358, 176] width 533 height 28
